Goal: Communication & Community: Connect with others

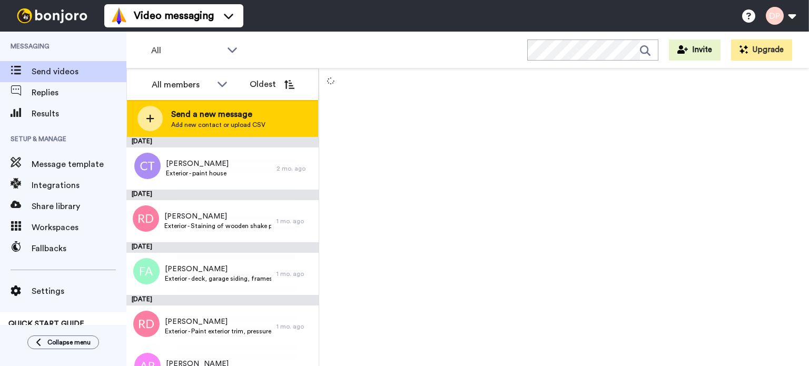
click at [202, 118] on span "Send a new message" at bounding box center [218, 114] width 94 height 13
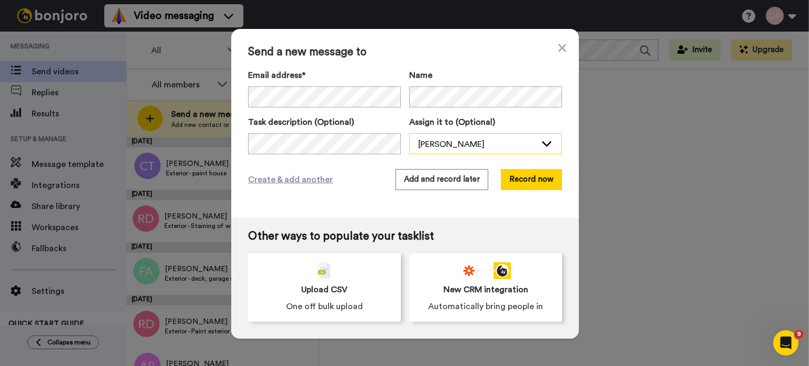
click at [449, 141] on div "[PERSON_NAME]" at bounding box center [477, 144] width 118 height 13
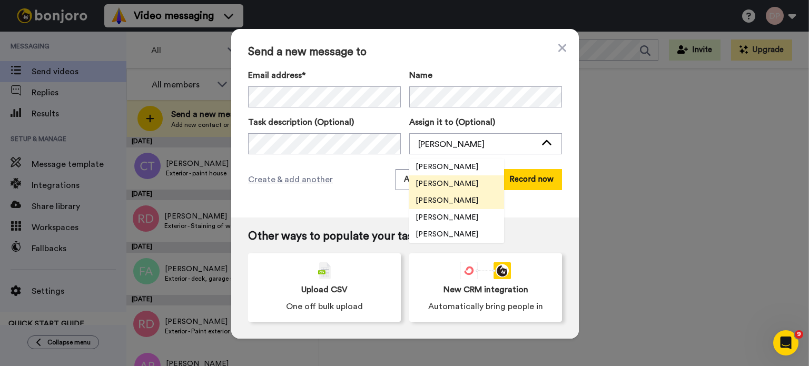
click at [459, 202] on span "[PERSON_NAME]" at bounding box center [446, 200] width 75 height 11
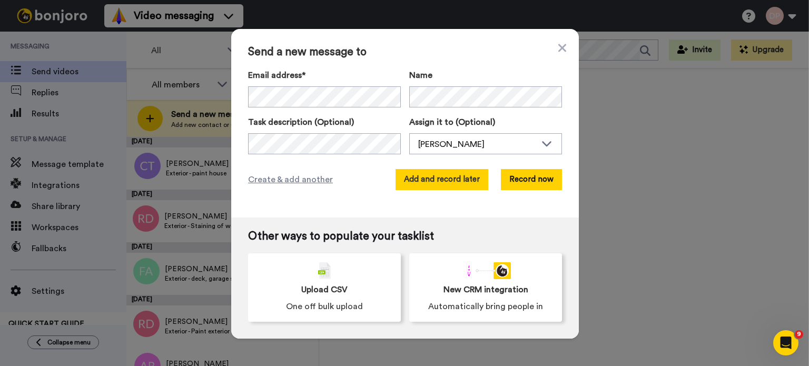
click at [441, 185] on button "Add and record later" at bounding box center [441, 179] width 93 height 21
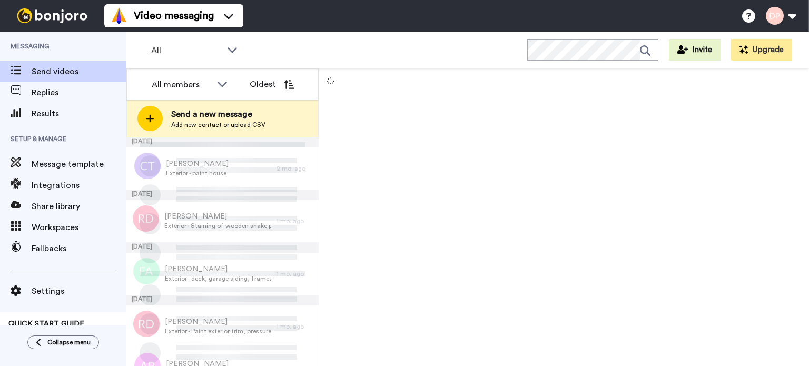
click at [252, 113] on span "Send a new message" at bounding box center [218, 114] width 94 height 13
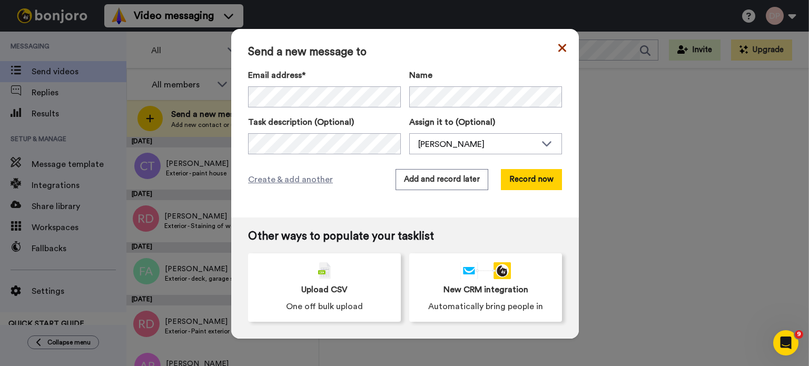
click at [558, 48] on icon at bounding box center [562, 48] width 8 height 8
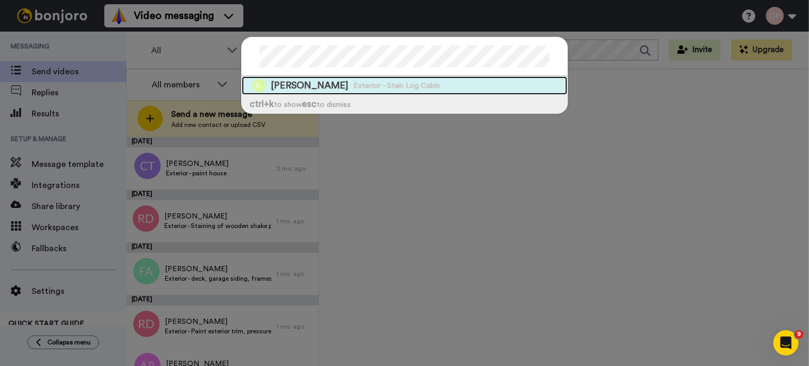
click at [295, 86] on span "[PERSON_NAME]" at bounding box center [309, 85] width 77 height 13
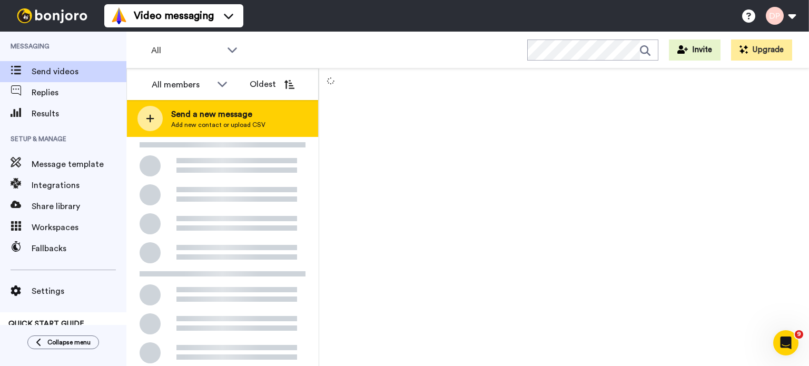
click at [221, 117] on span "Send a new message" at bounding box center [218, 114] width 94 height 13
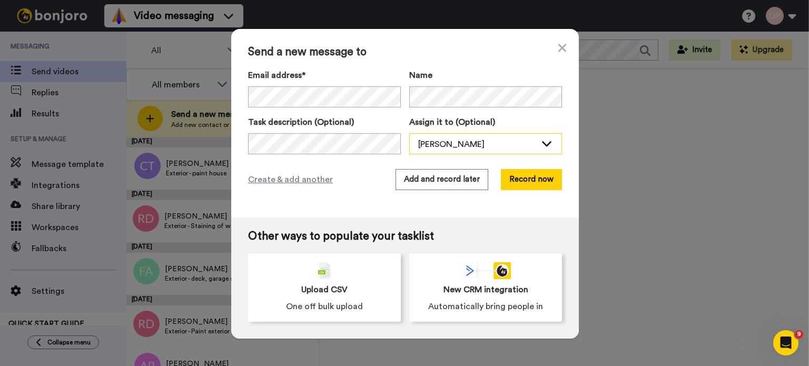
click at [483, 144] on div "[PERSON_NAME]" at bounding box center [477, 144] width 118 height 13
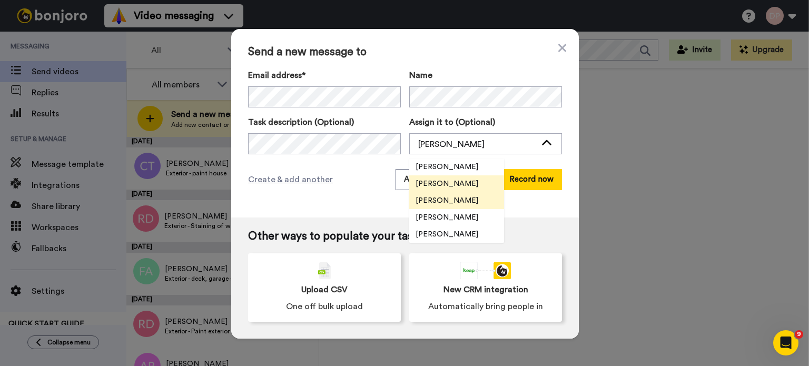
click at [457, 201] on span "[PERSON_NAME]" at bounding box center [446, 200] width 75 height 11
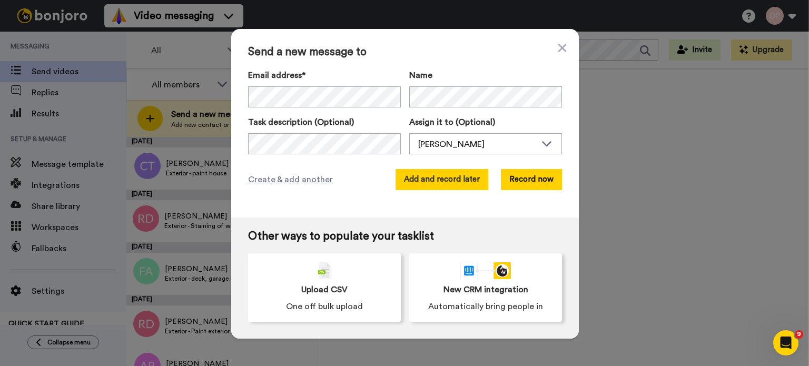
click at [439, 179] on button "Add and record later" at bounding box center [441, 179] width 93 height 21
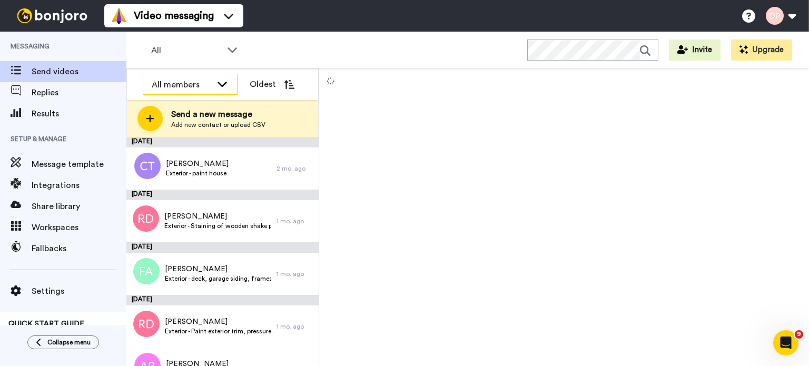
click at [225, 85] on icon at bounding box center [222, 83] width 13 height 11
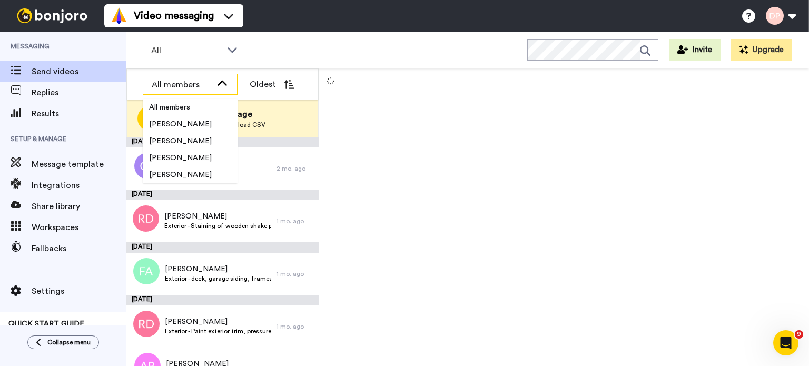
click at [225, 85] on icon at bounding box center [222, 83] width 13 height 11
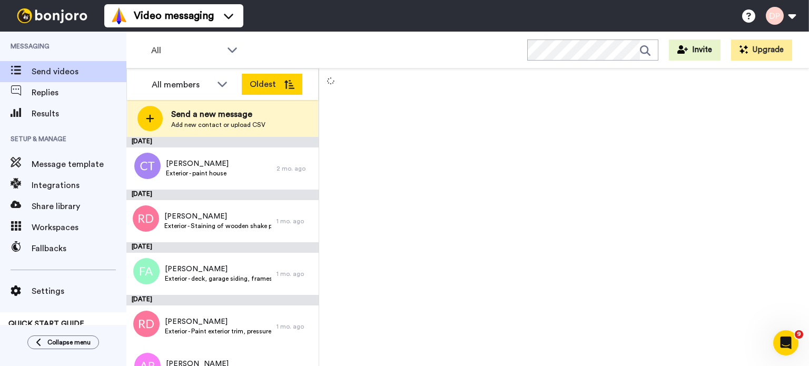
click at [290, 83] on icon at bounding box center [289, 84] width 11 height 9
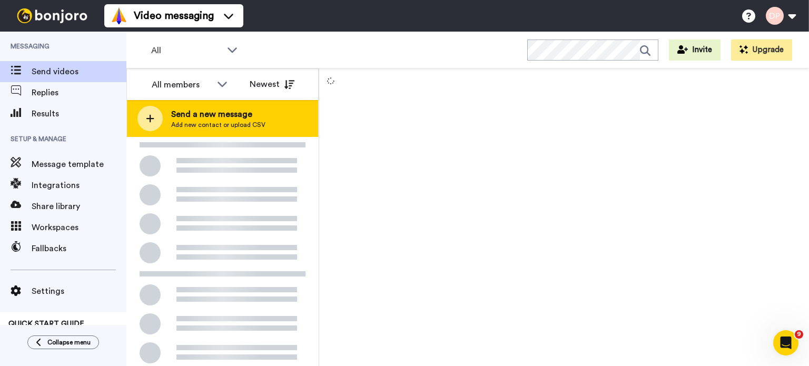
click at [224, 113] on span "Send a new message" at bounding box center [218, 114] width 94 height 13
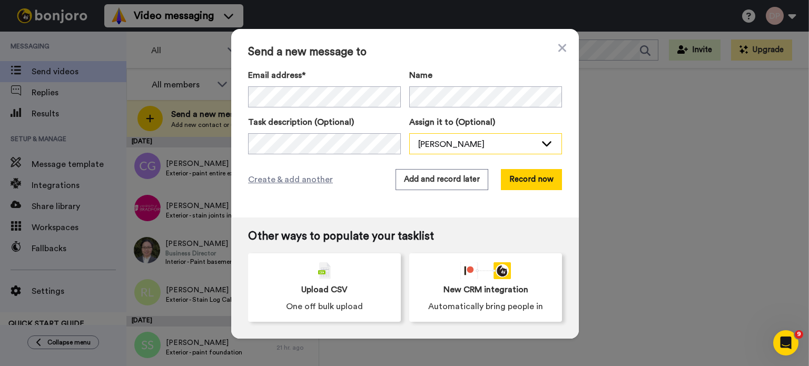
click at [436, 141] on div "[PERSON_NAME]" at bounding box center [477, 144] width 118 height 13
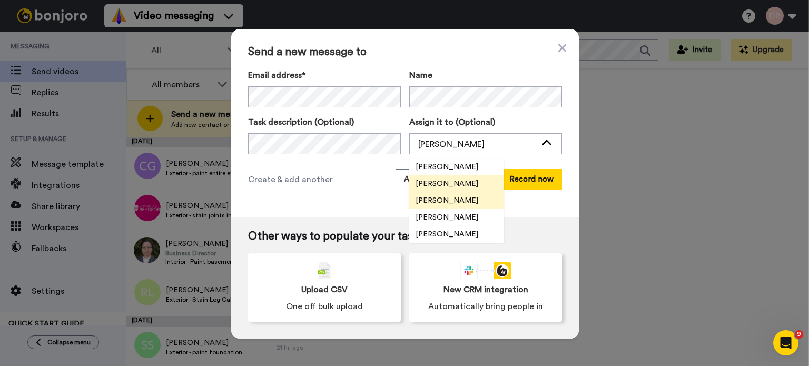
click at [447, 196] on span "[PERSON_NAME]" at bounding box center [446, 200] width 75 height 11
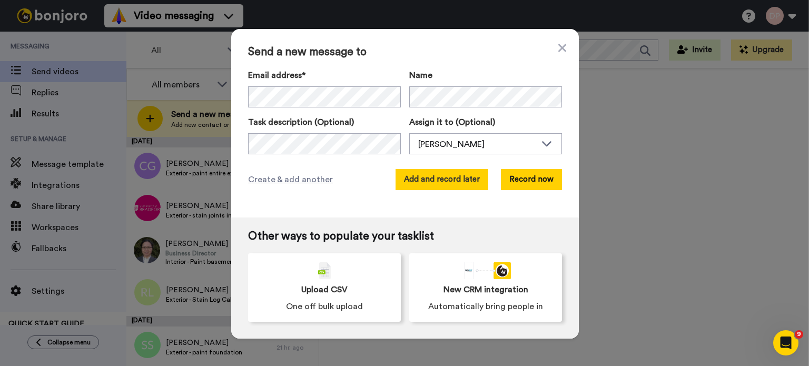
click at [437, 178] on button "Add and record later" at bounding box center [441, 179] width 93 height 21
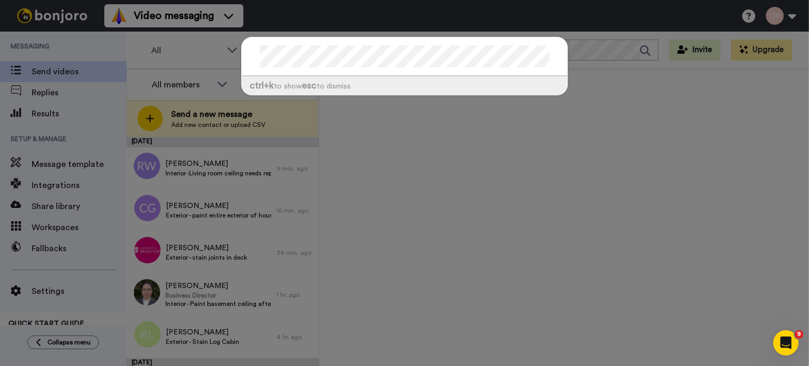
click at [411, 185] on div "ctrl +k to show esc to dismiss" at bounding box center [404, 183] width 809 height 366
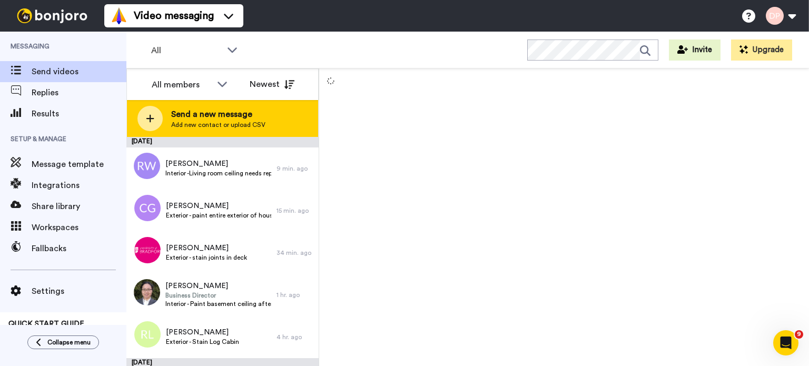
click at [211, 118] on span "Send a new message" at bounding box center [218, 114] width 94 height 13
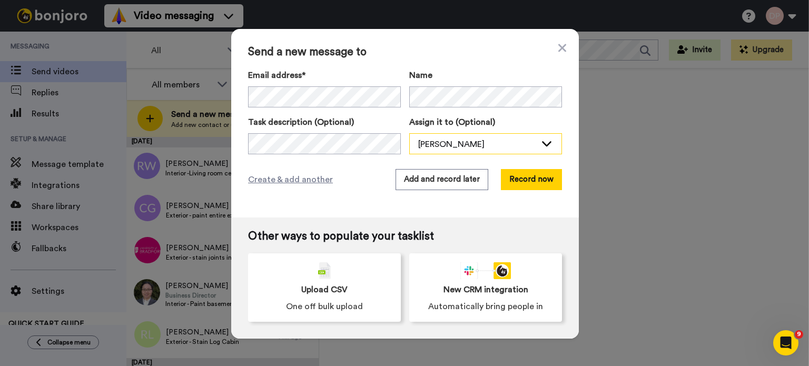
click at [441, 142] on div "[PERSON_NAME]" at bounding box center [477, 144] width 118 height 13
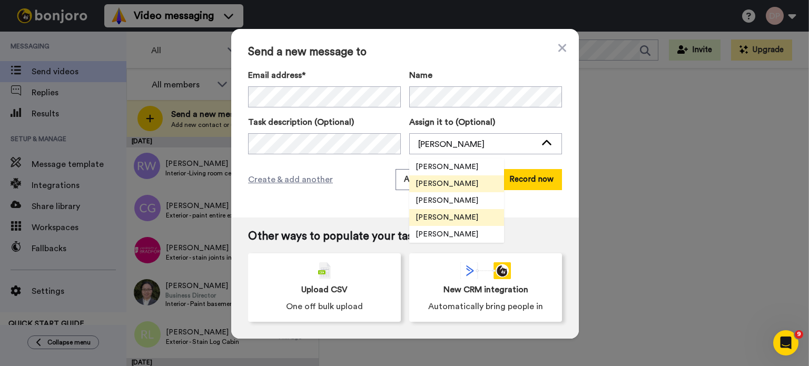
click at [445, 217] on span "[PERSON_NAME]" at bounding box center [446, 217] width 75 height 11
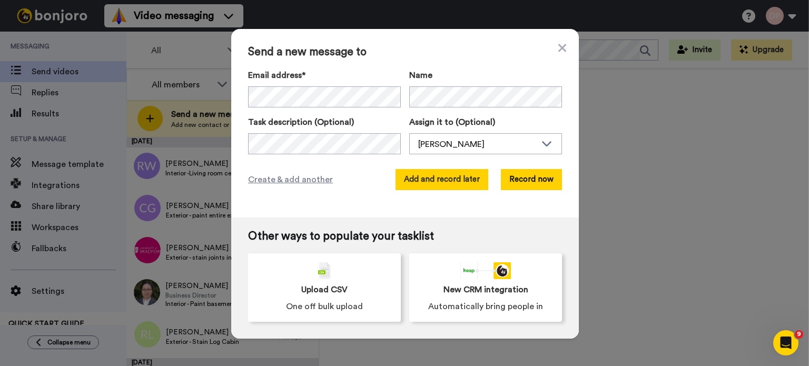
click at [443, 182] on button "Add and record later" at bounding box center [441, 179] width 93 height 21
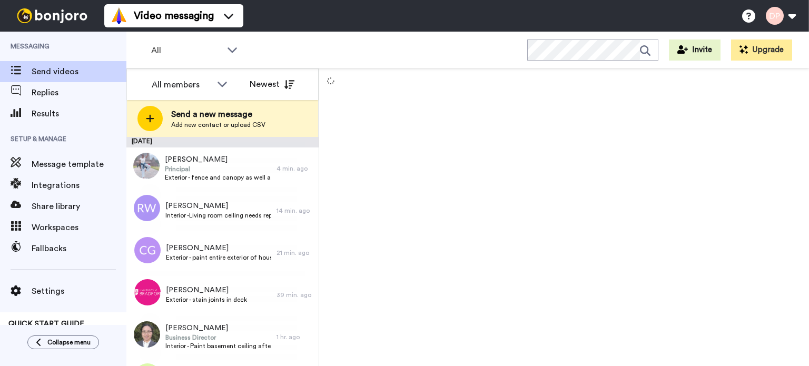
click at [223, 121] on span "Add new contact or upload CSV" at bounding box center [218, 125] width 94 height 8
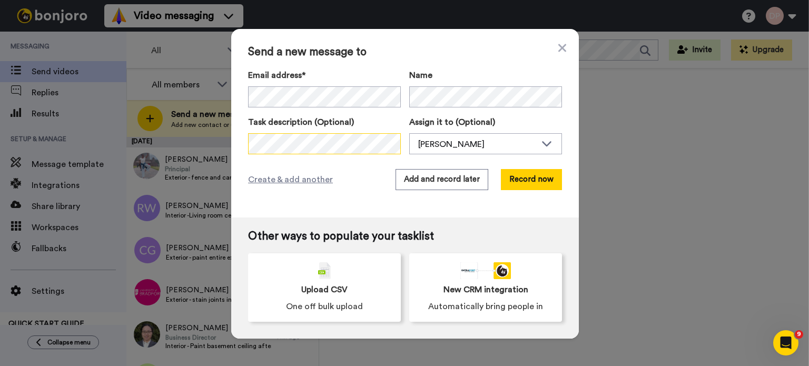
scroll to position [0, 32]
click at [447, 143] on div "[PERSON_NAME]" at bounding box center [477, 144] width 118 height 13
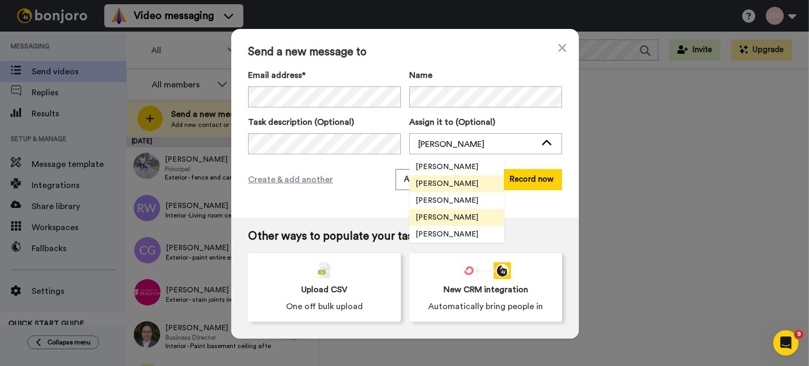
click at [449, 218] on span "[PERSON_NAME]" at bounding box center [446, 217] width 75 height 11
